Goal: Transaction & Acquisition: Subscribe to service/newsletter

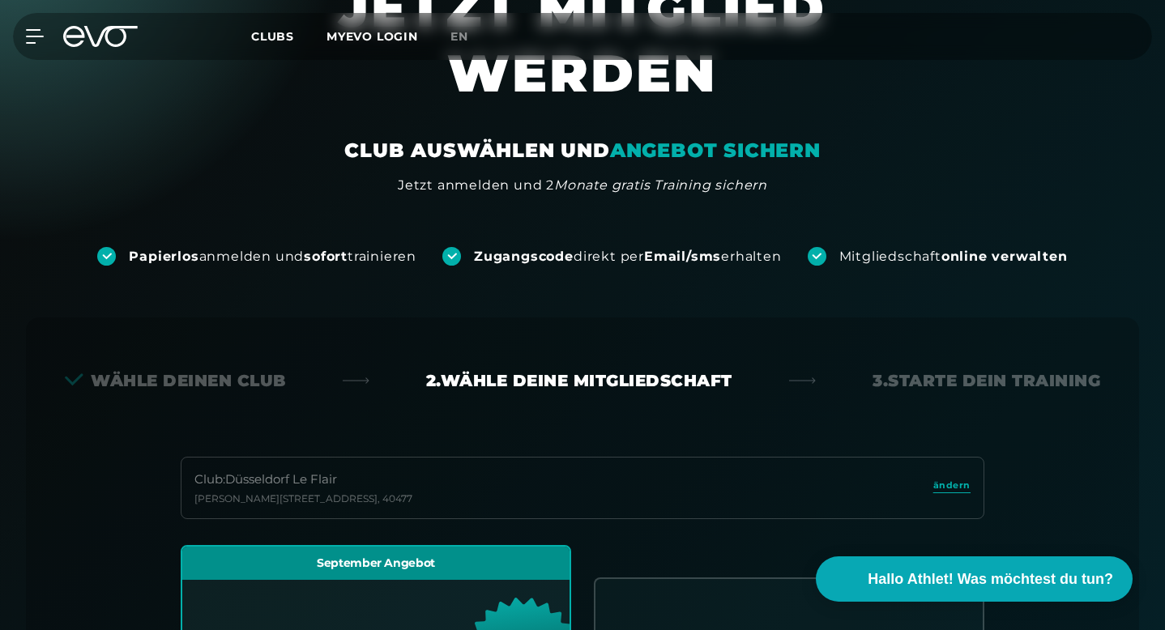
scroll to position [14, 0]
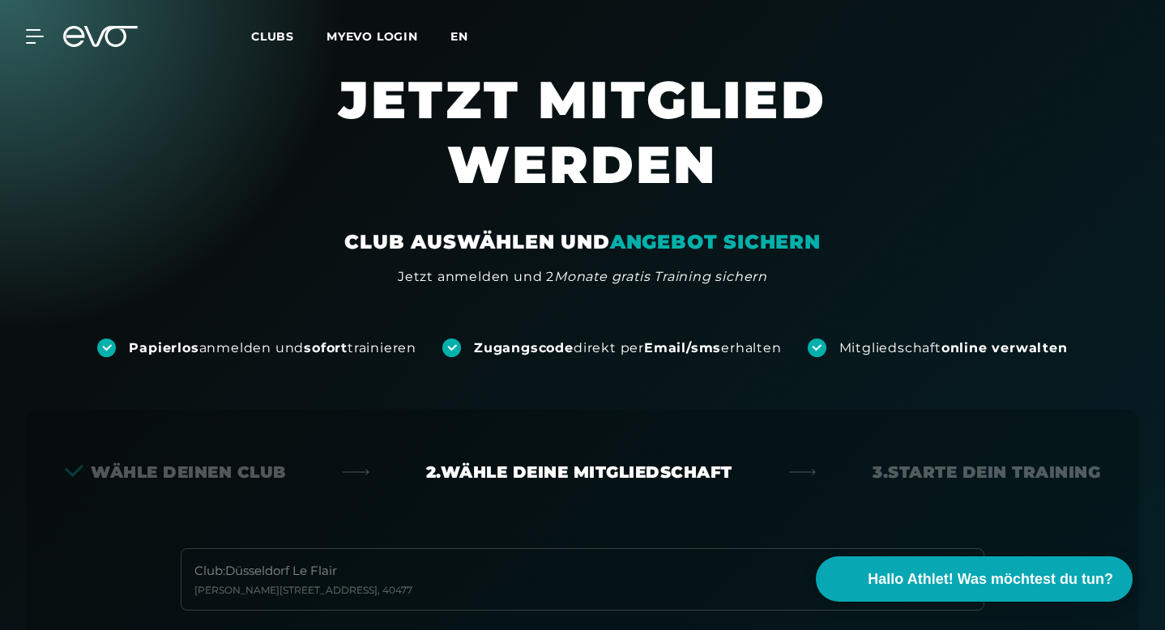
click at [460, 42] on span "en" at bounding box center [459, 36] width 18 height 15
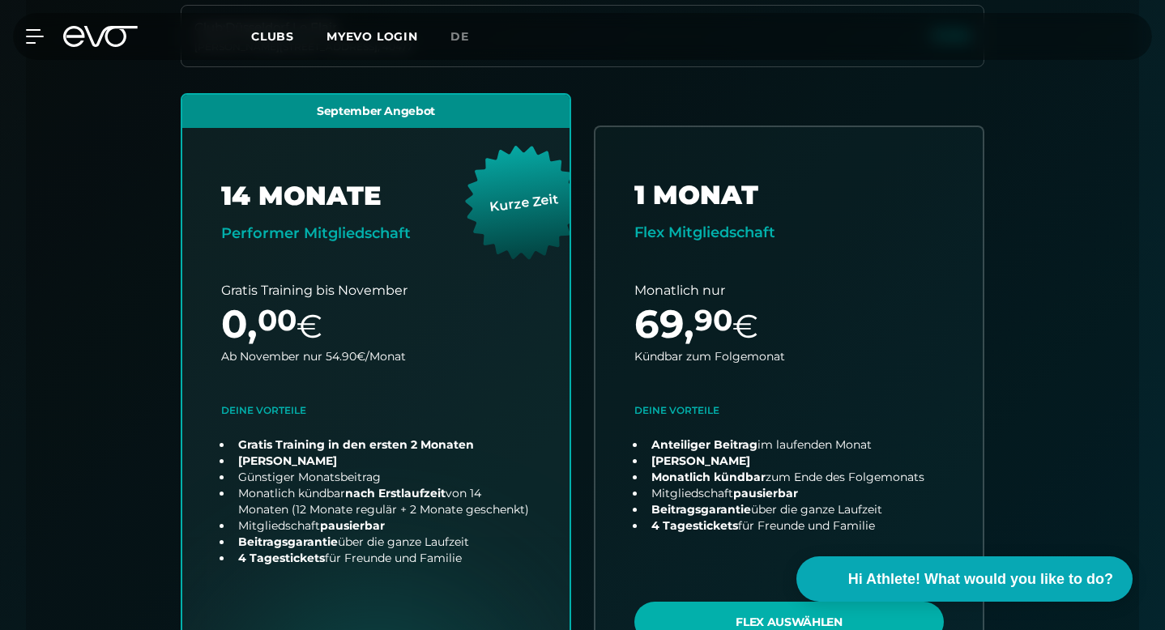
scroll to position [486, 0]
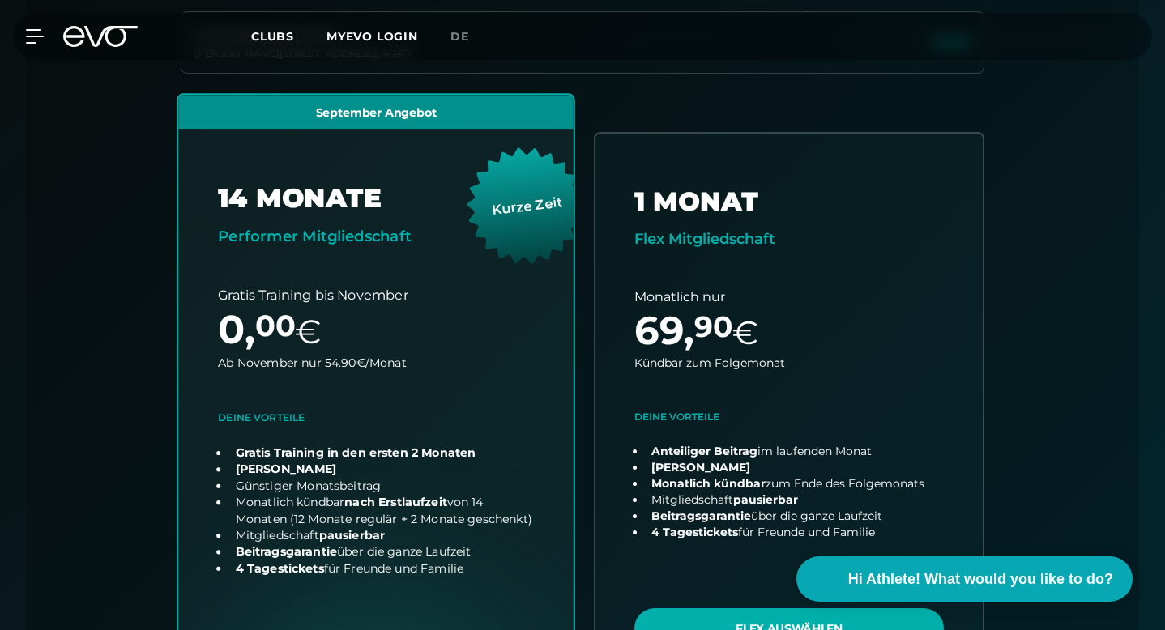
click at [346, 348] on link "choose plan" at bounding box center [375, 414] width 395 height 638
